Goal: Check status: Check status

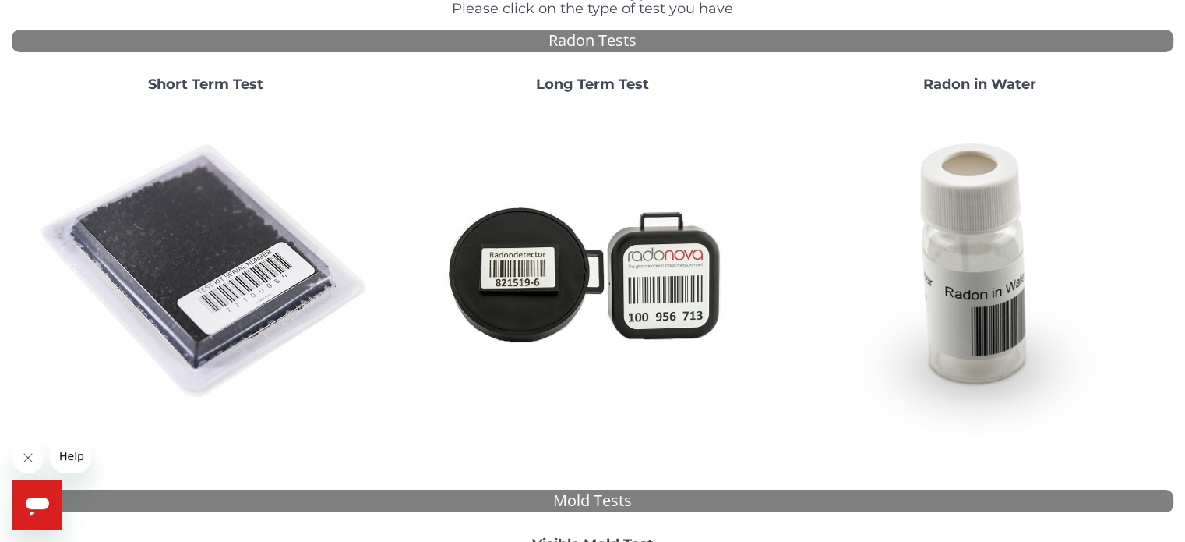
scroll to position [143, 0]
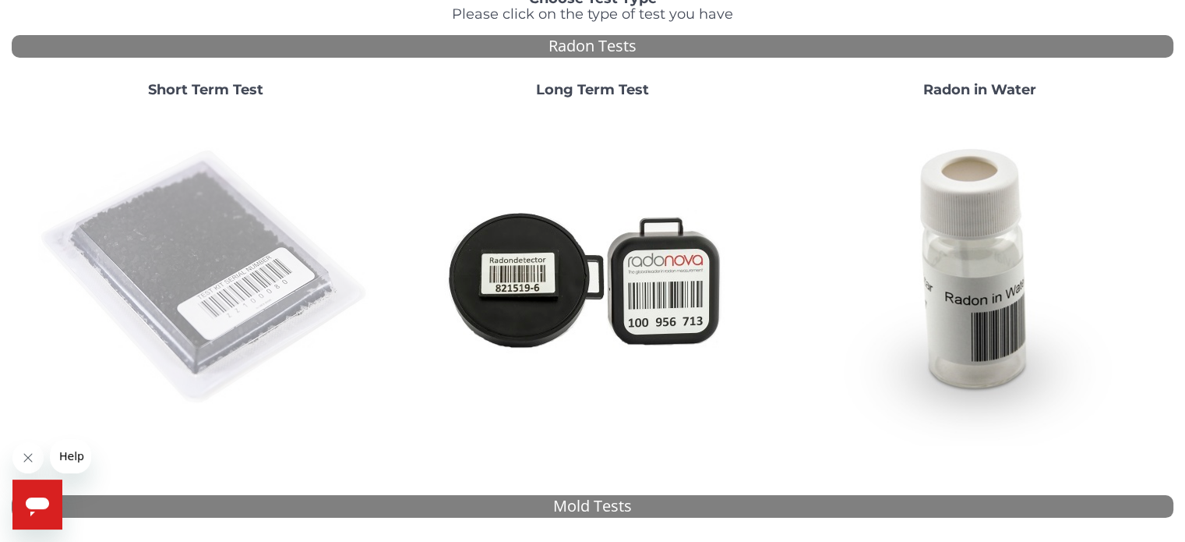
click at [267, 270] on img at bounding box center [205, 277] width 335 height 335
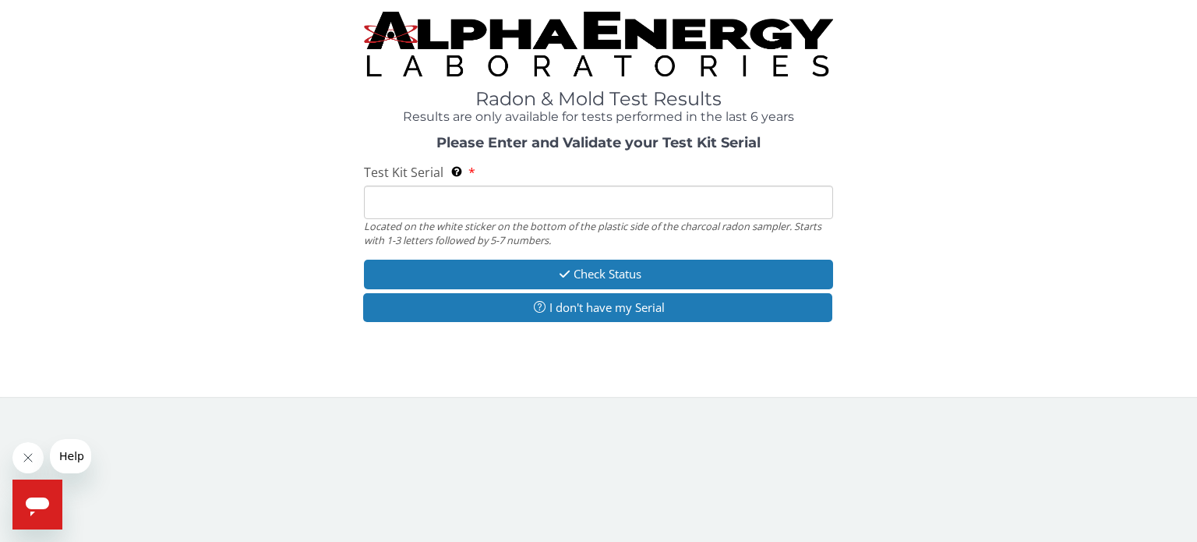
click at [392, 207] on input "Test Kit Serial Located on the white sticker on the bottom of the plastic side …" at bounding box center [598, 202] width 469 height 34
